Goal: Transaction & Acquisition: Purchase product/service

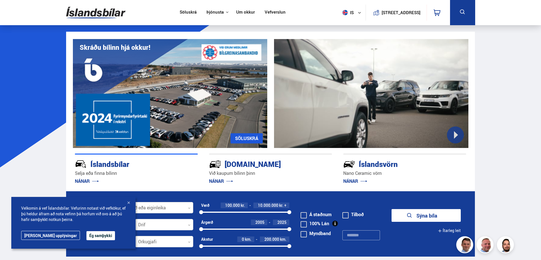
click at [172, 207] on div at bounding box center [133, 207] width 119 height 11
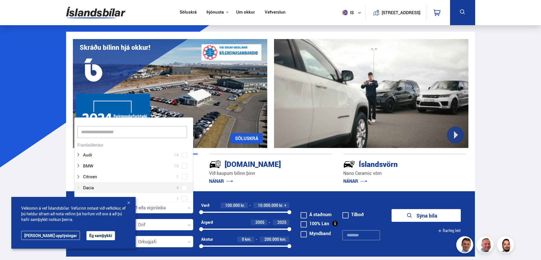
type input "*"
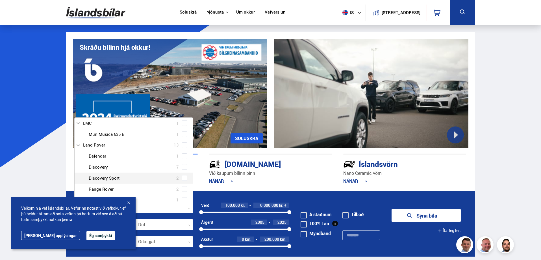
scroll to position [170, 0]
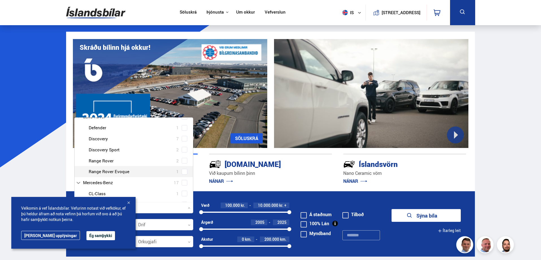
click at [142, 172] on div at bounding box center [139, 171] width 104 height 8
click at [184, 172] on div "Land Rover Defender 1 Land Rover Discovery 7 Land Rover Discovery Sport 2 Land …" at bounding box center [134, 149] width 118 height 55
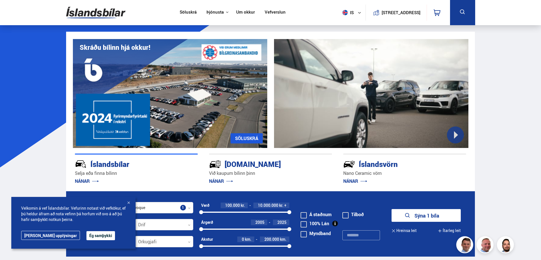
click at [87, 235] on button "Ég samþykki" at bounding box center [100, 235] width 29 height 9
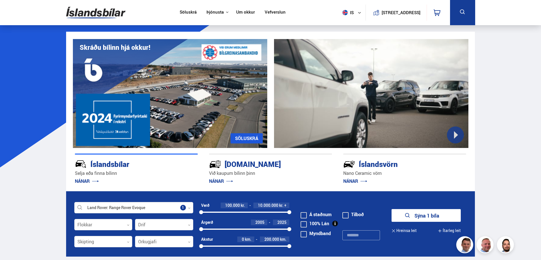
click at [420, 217] on button "Sýna 1 bíla" at bounding box center [426, 215] width 69 height 13
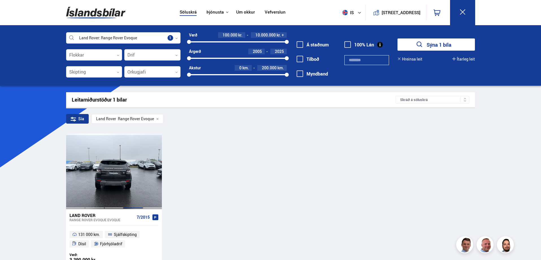
click at [132, 176] on div at bounding box center [132, 170] width 19 height 75
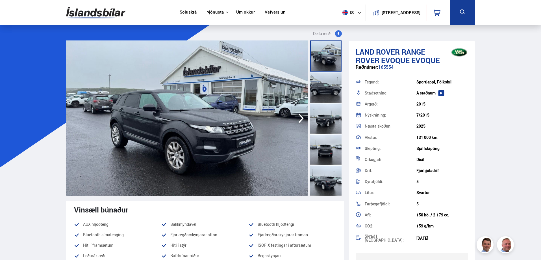
click at [212, 120] on img at bounding box center [187, 117] width 242 height 155
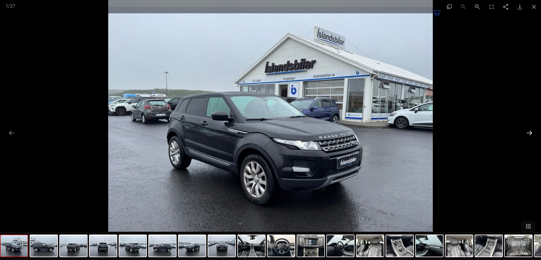
click at [529, 133] on button "Next slide" at bounding box center [530, 132] width 12 height 11
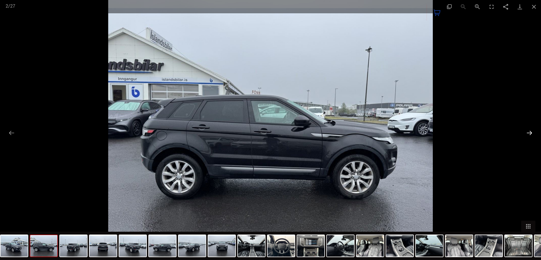
click at [529, 133] on button "Next slide" at bounding box center [530, 132] width 12 height 11
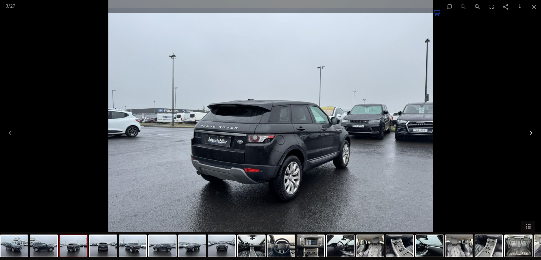
click at [529, 133] on button "Next slide" at bounding box center [530, 132] width 12 height 11
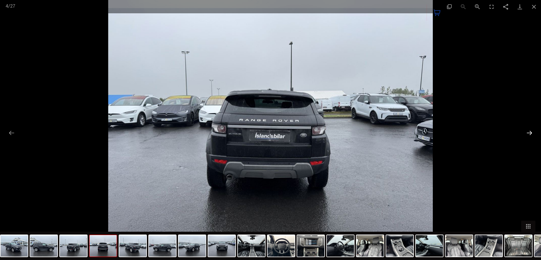
click at [529, 133] on button "Next slide" at bounding box center [530, 132] width 12 height 11
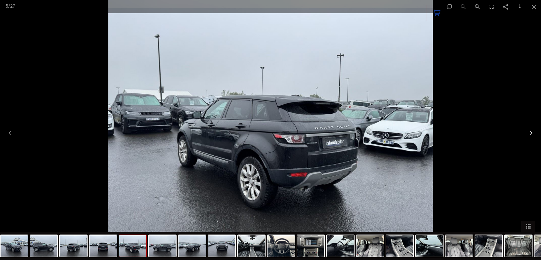
click at [529, 133] on button "Next slide" at bounding box center [530, 132] width 12 height 11
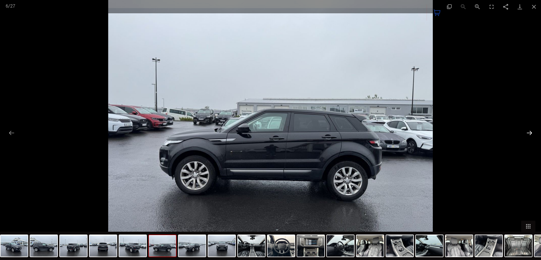
click at [529, 133] on button "Next slide" at bounding box center [530, 132] width 12 height 11
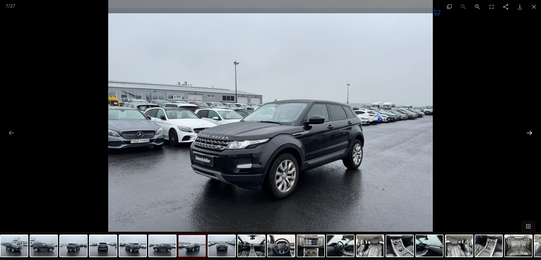
click at [529, 133] on button "Next slide" at bounding box center [530, 132] width 12 height 11
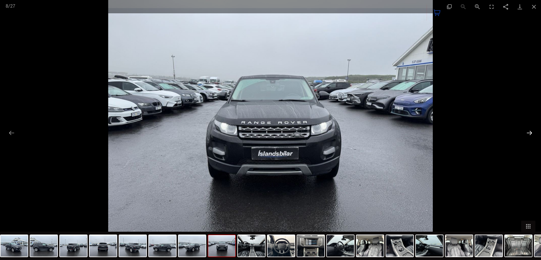
click at [529, 132] on button "Next slide" at bounding box center [530, 132] width 12 height 11
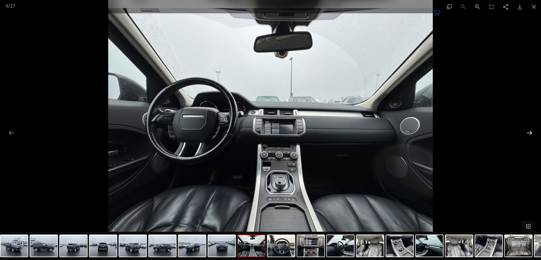
click at [529, 132] on button "Next slide" at bounding box center [530, 132] width 12 height 11
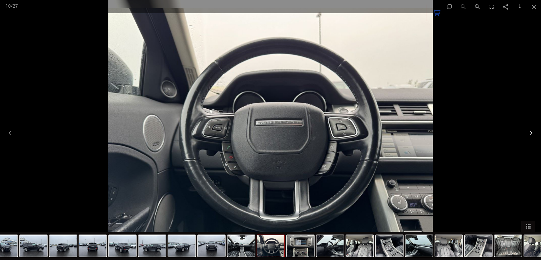
click at [529, 132] on button "Next slide" at bounding box center [530, 132] width 12 height 11
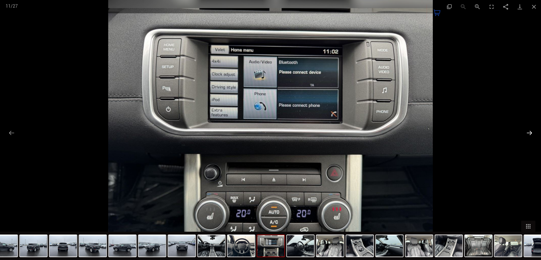
click at [529, 132] on button "Next slide" at bounding box center [530, 132] width 12 height 11
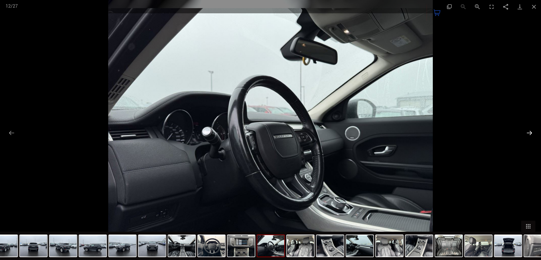
click at [529, 132] on button "Next slide" at bounding box center [530, 132] width 12 height 11
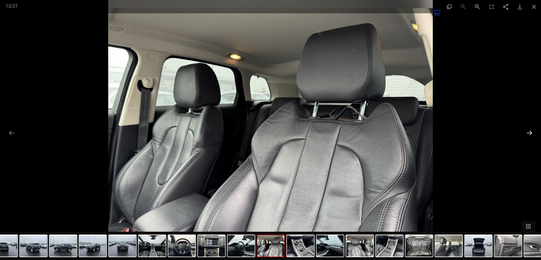
click at [529, 132] on button "Next slide" at bounding box center [530, 132] width 12 height 11
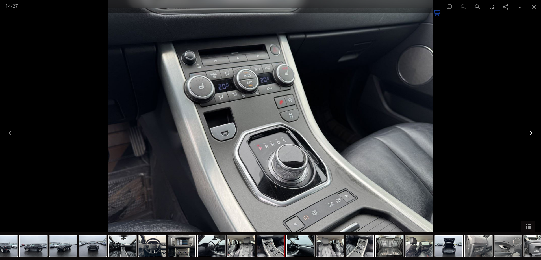
click at [529, 132] on button "Next slide" at bounding box center [530, 132] width 12 height 11
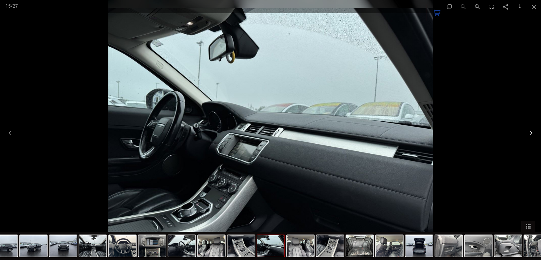
click at [529, 132] on button "Next slide" at bounding box center [530, 132] width 12 height 11
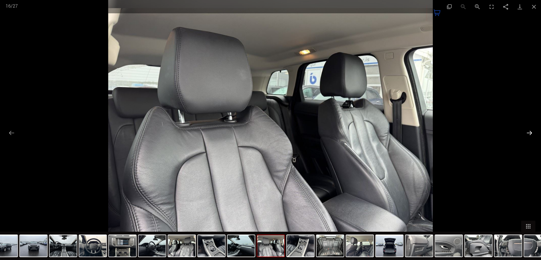
click at [529, 132] on button "Next slide" at bounding box center [530, 132] width 12 height 11
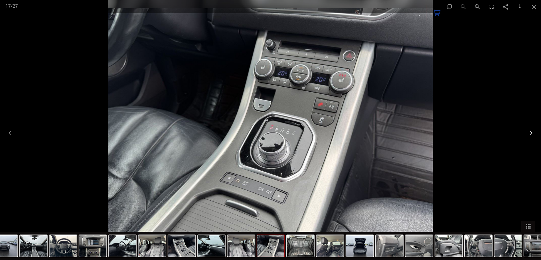
click at [529, 132] on button "Next slide" at bounding box center [530, 132] width 12 height 11
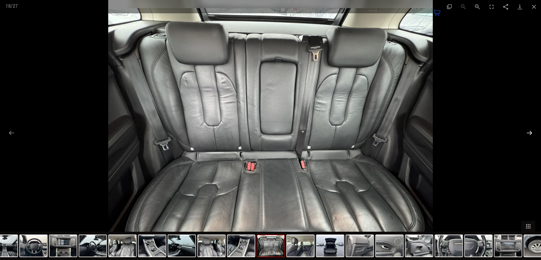
click at [529, 132] on button "Next slide" at bounding box center [530, 132] width 12 height 11
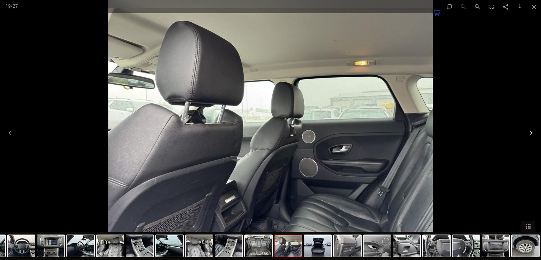
click at [529, 132] on button "Next slide" at bounding box center [530, 132] width 12 height 11
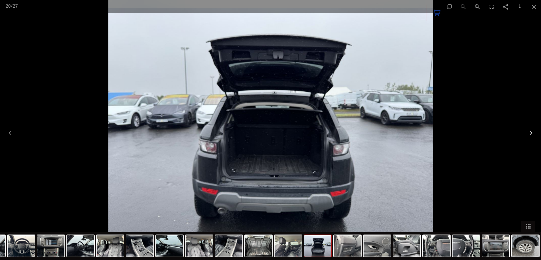
click at [529, 132] on button "Next slide" at bounding box center [530, 132] width 12 height 11
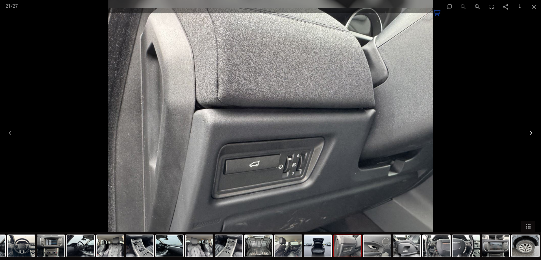
click at [529, 132] on button "Next slide" at bounding box center [530, 132] width 12 height 11
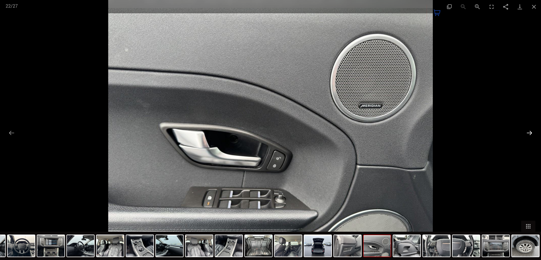
click at [529, 132] on button "Next slide" at bounding box center [530, 132] width 12 height 11
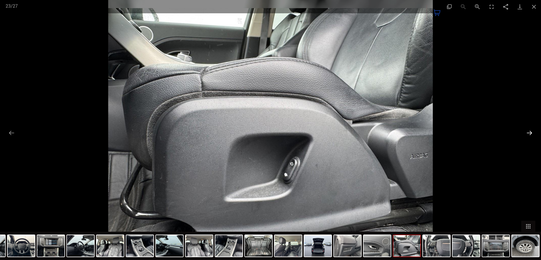
click at [529, 132] on button "Next slide" at bounding box center [530, 132] width 12 height 11
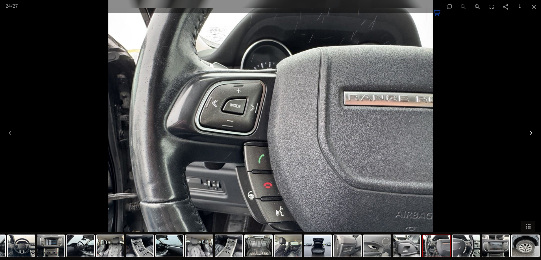
click at [529, 132] on button "Next slide" at bounding box center [530, 132] width 12 height 11
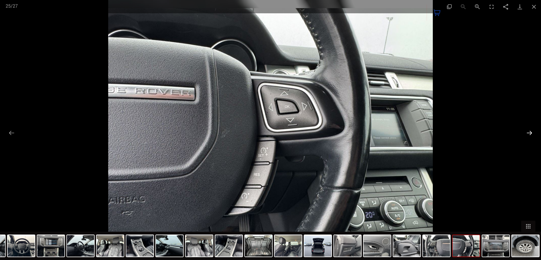
click at [529, 132] on button "Next slide" at bounding box center [530, 132] width 12 height 11
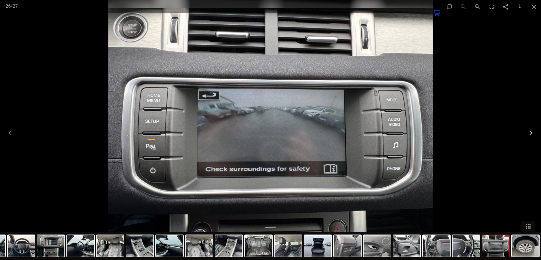
click at [529, 132] on button "Next slide" at bounding box center [530, 132] width 12 height 11
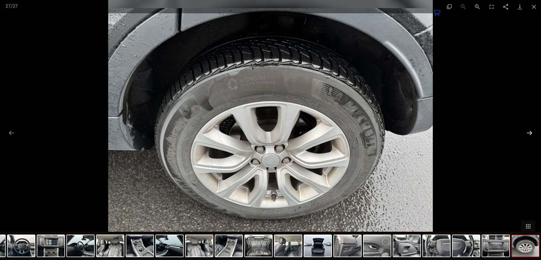
click at [529, 132] on button "Next slide" at bounding box center [530, 132] width 12 height 11
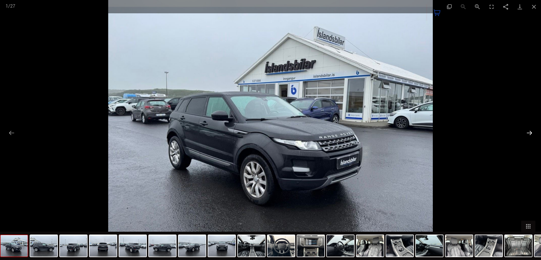
click at [529, 132] on button "Next slide" at bounding box center [530, 132] width 12 height 11
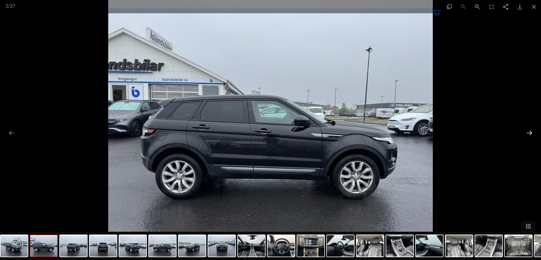
click at [529, 132] on button "Next slide" at bounding box center [530, 132] width 12 height 11
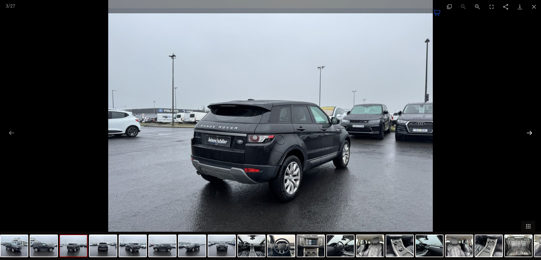
click at [529, 132] on button "Next slide" at bounding box center [530, 132] width 12 height 11
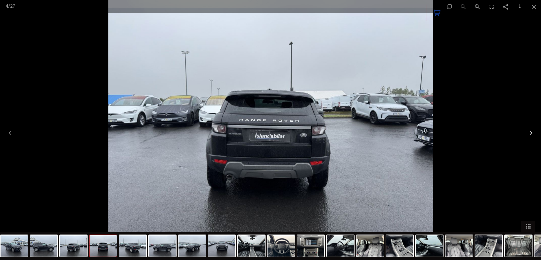
click at [529, 132] on button "Next slide" at bounding box center [530, 132] width 12 height 11
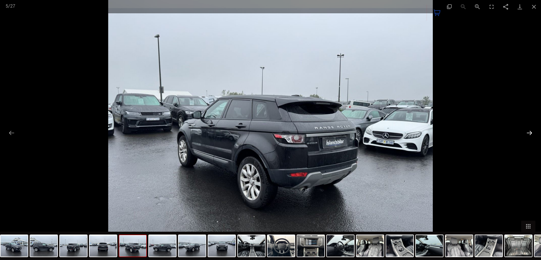
click at [529, 132] on button "Next slide" at bounding box center [530, 132] width 12 height 11
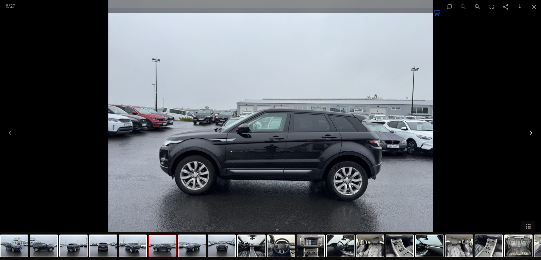
click at [529, 132] on button "Next slide" at bounding box center [530, 132] width 12 height 11
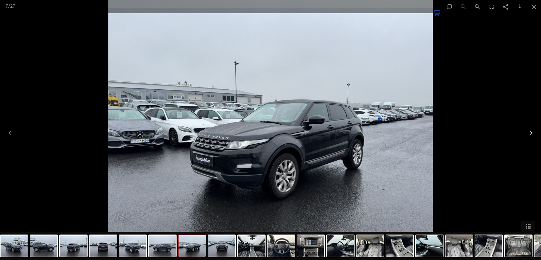
click at [529, 132] on button "Next slide" at bounding box center [530, 132] width 12 height 11
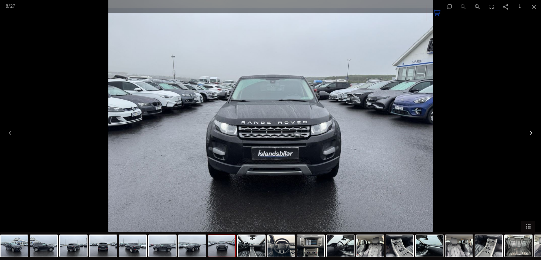
click at [529, 132] on button "Next slide" at bounding box center [530, 132] width 12 height 11
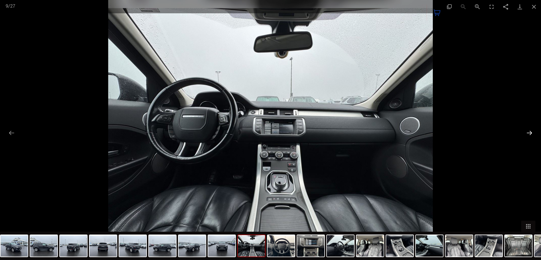
click at [529, 132] on button "Next slide" at bounding box center [530, 132] width 12 height 11
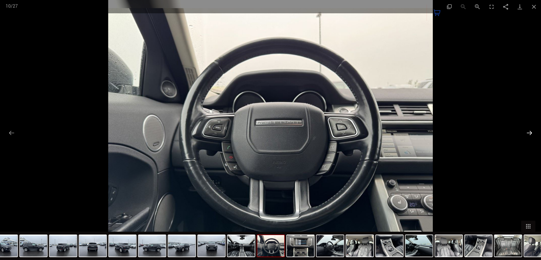
click at [529, 132] on button "Next slide" at bounding box center [530, 132] width 12 height 11
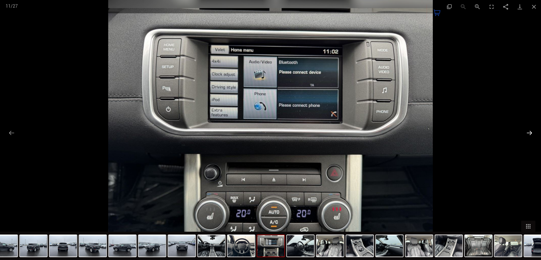
click at [529, 132] on button "Next slide" at bounding box center [530, 132] width 12 height 11
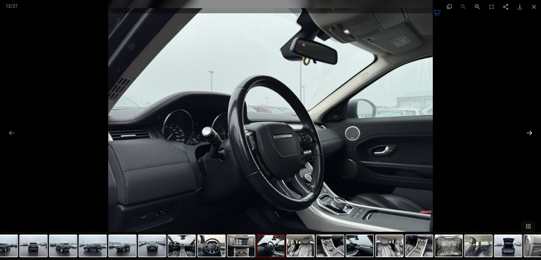
click at [529, 132] on button "Next slide" at bounding box center [530, 132] width 12 height 11
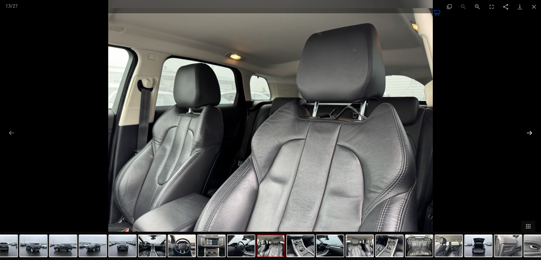
click at [529, 132] on button "Next slide" at bounding box center [530, 132] width 12 height 11
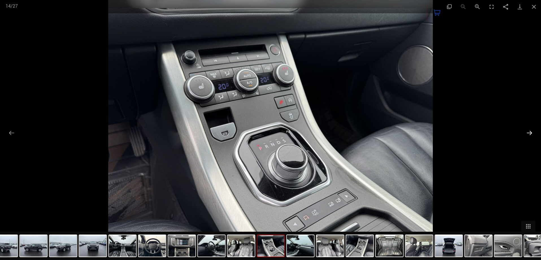
click at [529, 132] on button "Next slide" at bounding box center [530, 132] width 12 height 11
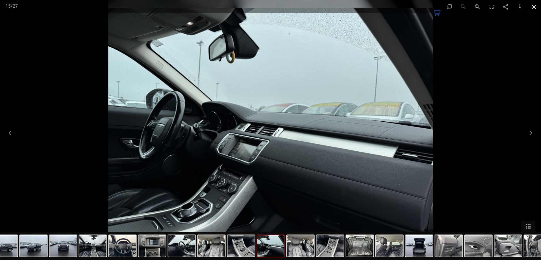
click at [534, 3] on button "Close gallery" at bounding box center [534, 6] width 14 height 13
